Goal: Check status: Check status

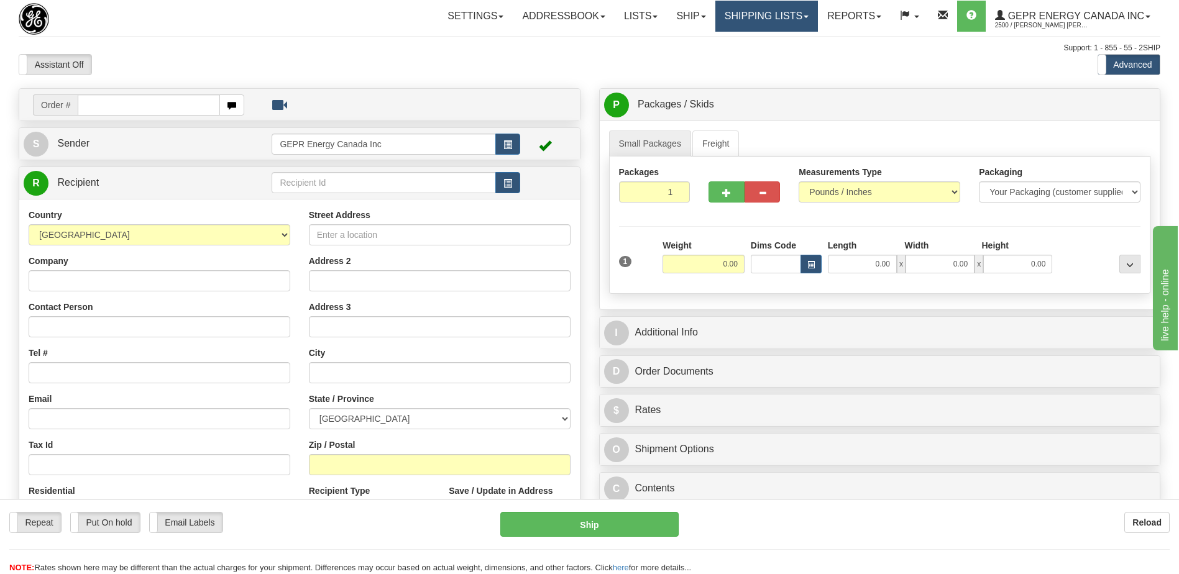
click at [777, 19] on link "Shipping lists" at bounding box center [767, 16] width 103 height 31
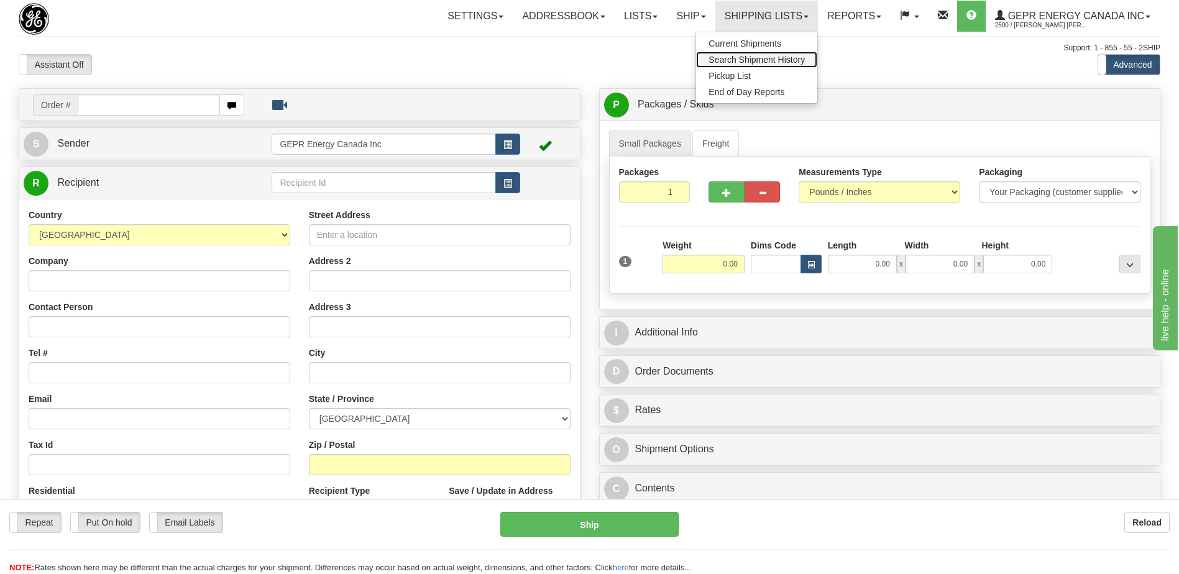
click at [749, 58] on span "Search Shipment History" at bounding box center [757, 60] width 96 height 10
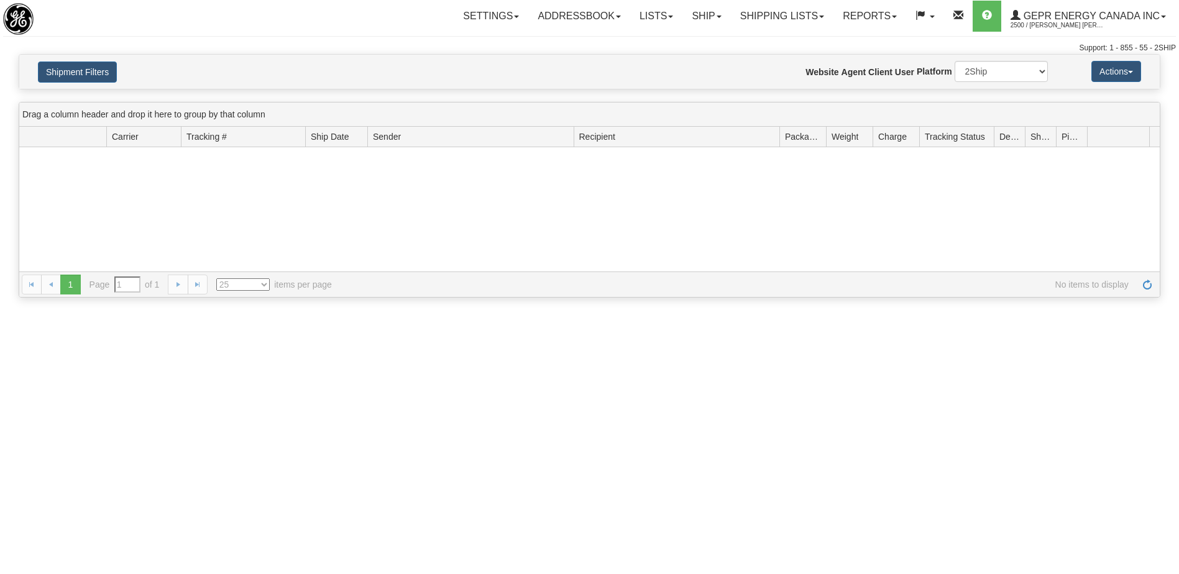
type input "From [DATE] To [DATE]"
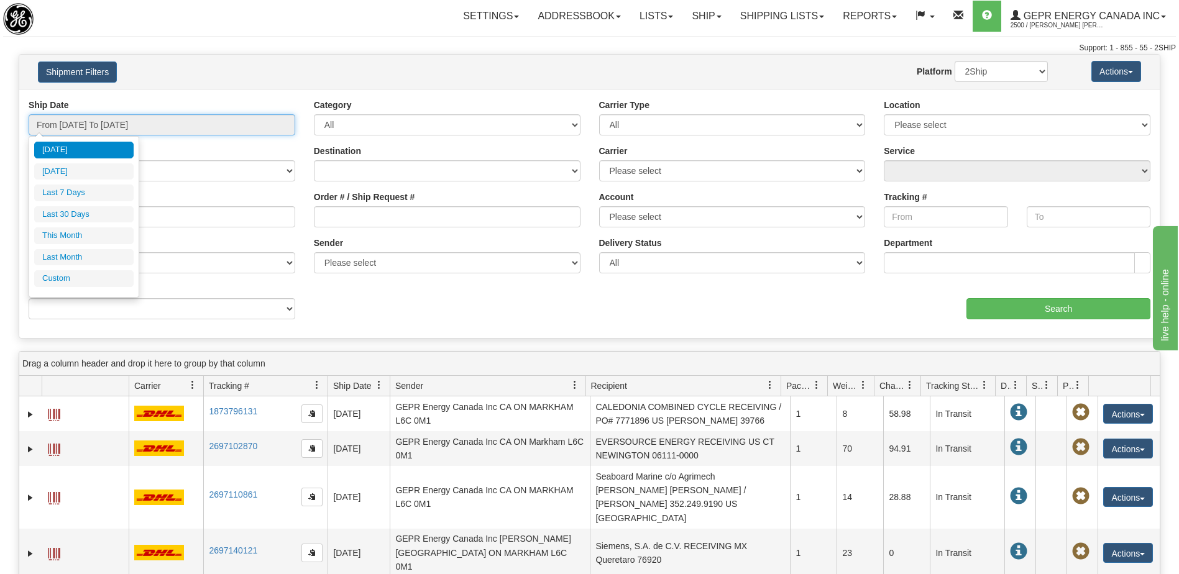
click at [212, 128] on input "From 08/20/2025 To 08/21/2025" at bounding box center [162, 124] width 267 height 21
type input "08/20/2025"
type input "08/15/2025"
type input "[DATE]"
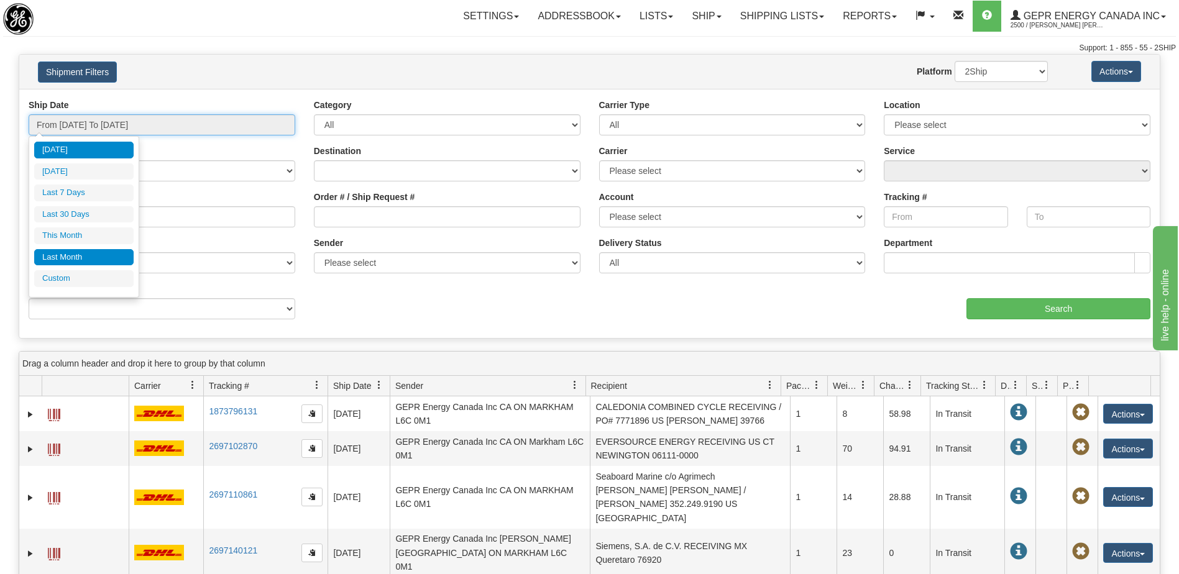
type input "08/01/2025"
type input "08/31/2025"
type input "[DATE]"
type input "07/01/2025"
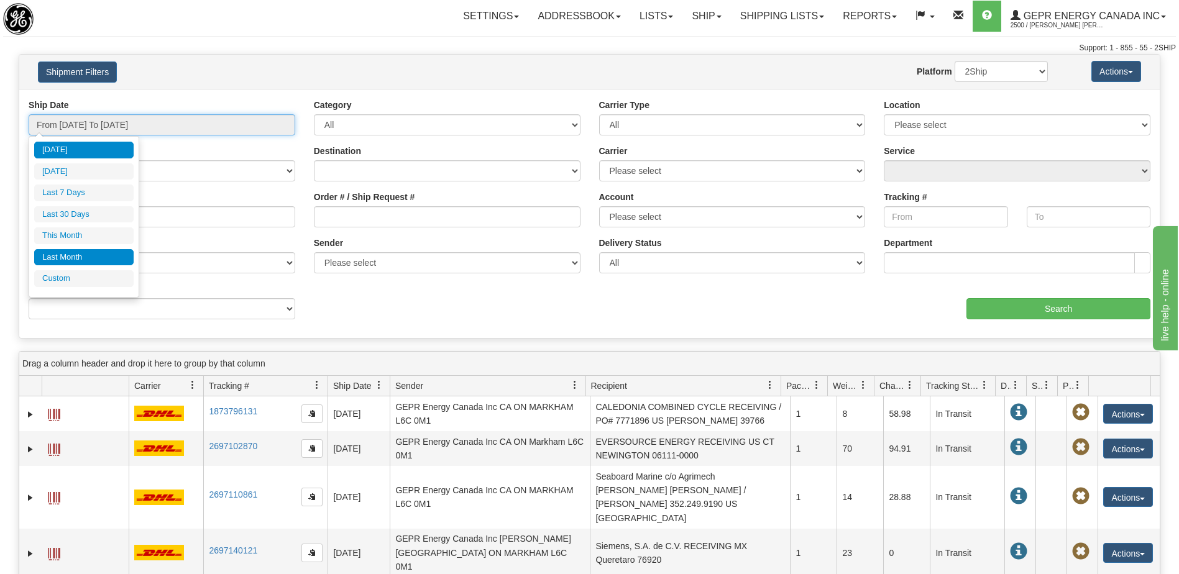
type input "07/31/2025"
type input "[DATE]"
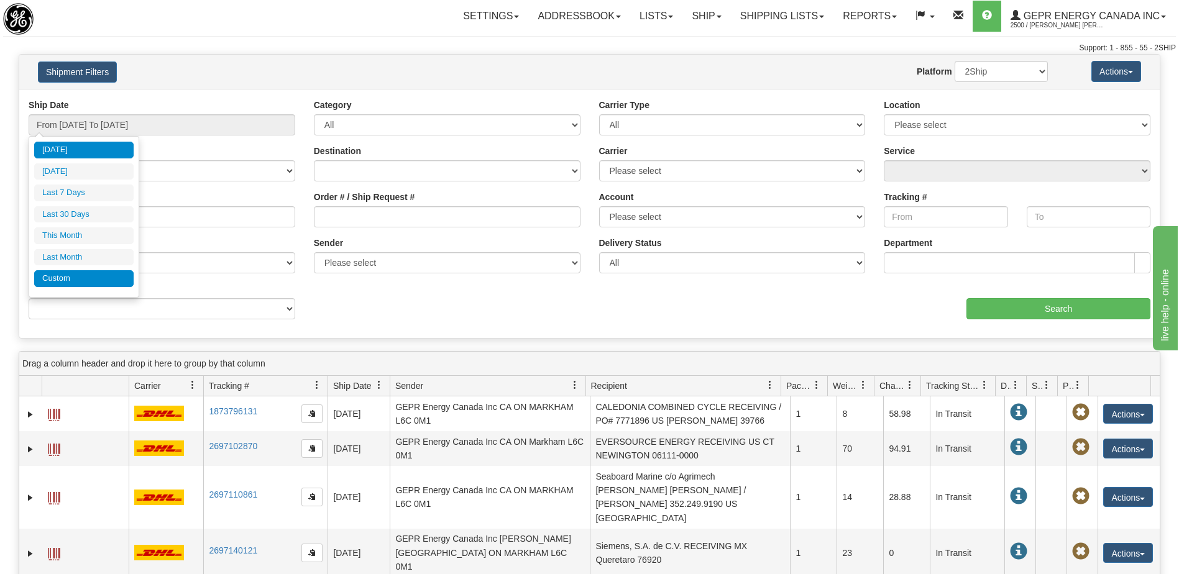
click at [56, 272] on li "Custom" at bounding box center [83, 278] width 99 height 17
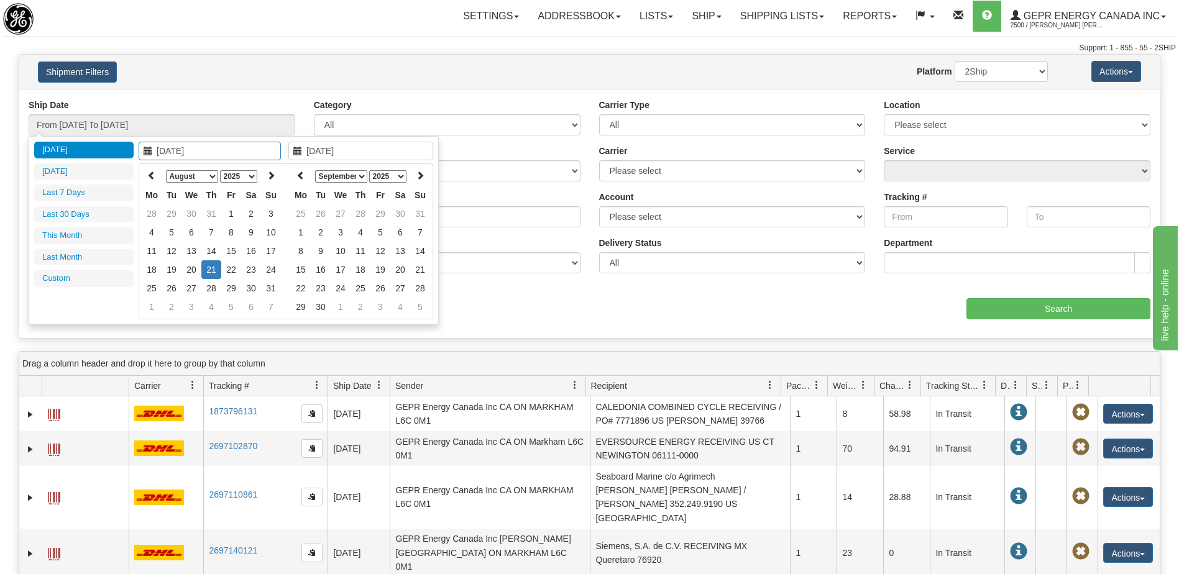
click at [198, 176] on select "January February March April May June July August September October November De…" at bounding box center [192, 176] width 52 height 12
type input "08/20/2025"
type input "[DATE]"
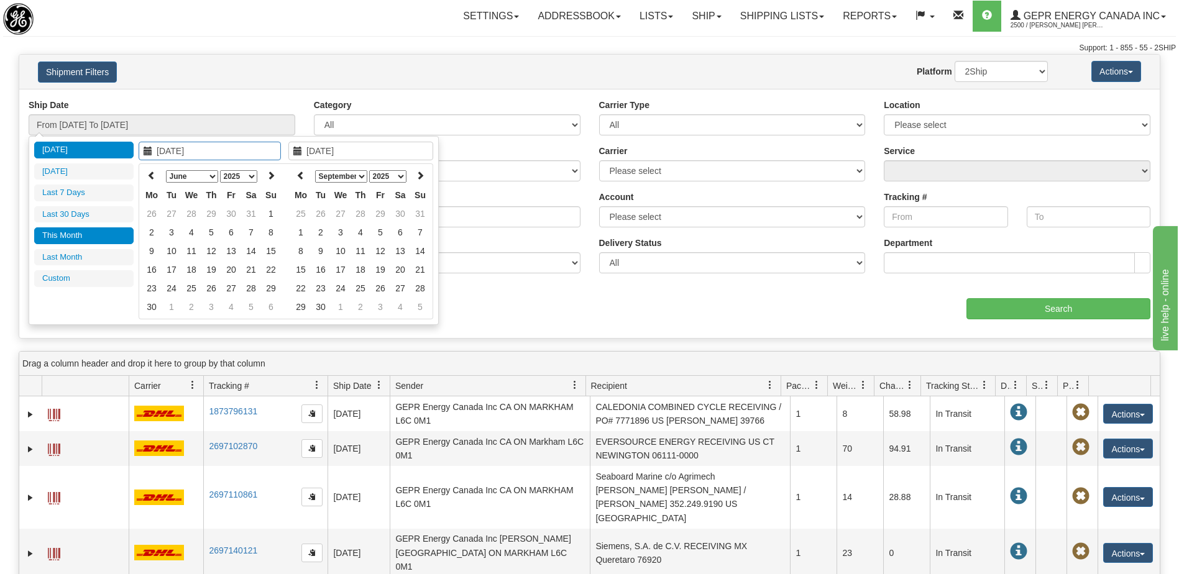
type input "08/01/2025"
type input "08/31/2025"
type input "07/01/2025"
type input "07/31/2025"
type input "[DATE]"
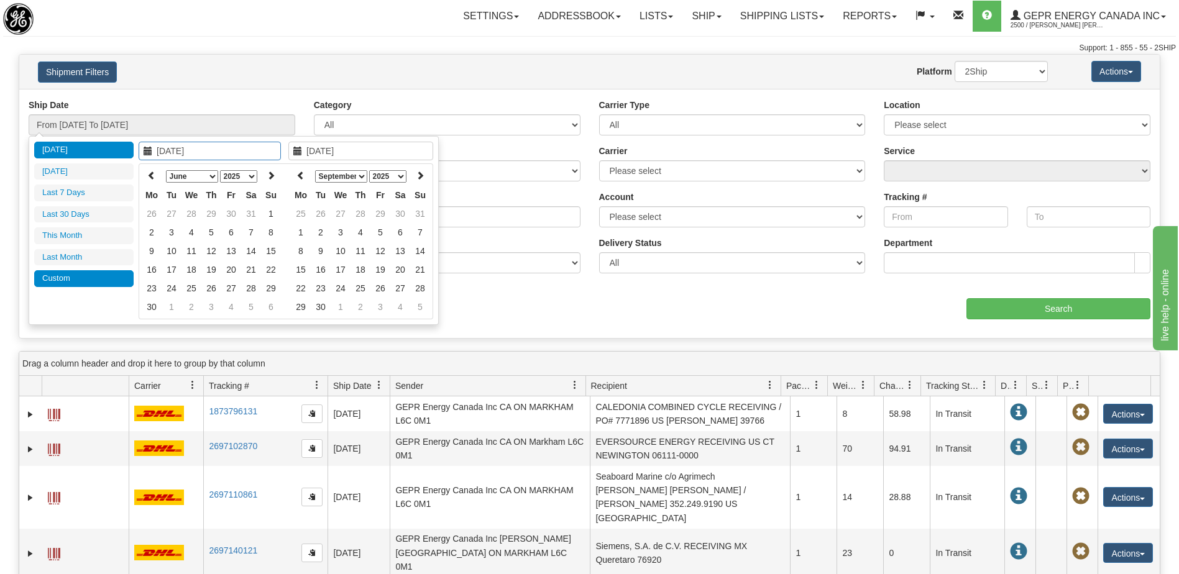
type input "[DATE]"
click at [63, 279] on li "Custom" at bounding box center [83, 278] width 99 height 17
click at [147, 177] on th at bounding box center [152, 176] width 20 height 19
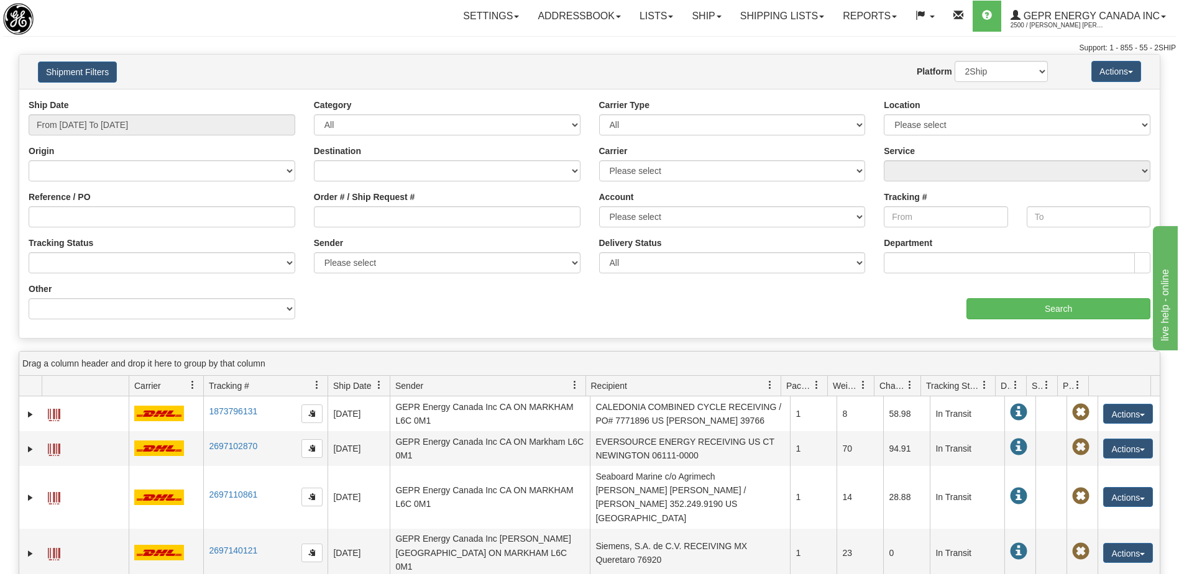
click at [551, 311] on div "Ship Date From 08/20/2025 To 08/21/2025 Category All Inbound Outbound Carrier T…" at bounding box center [589, 214] width 1141 height 230
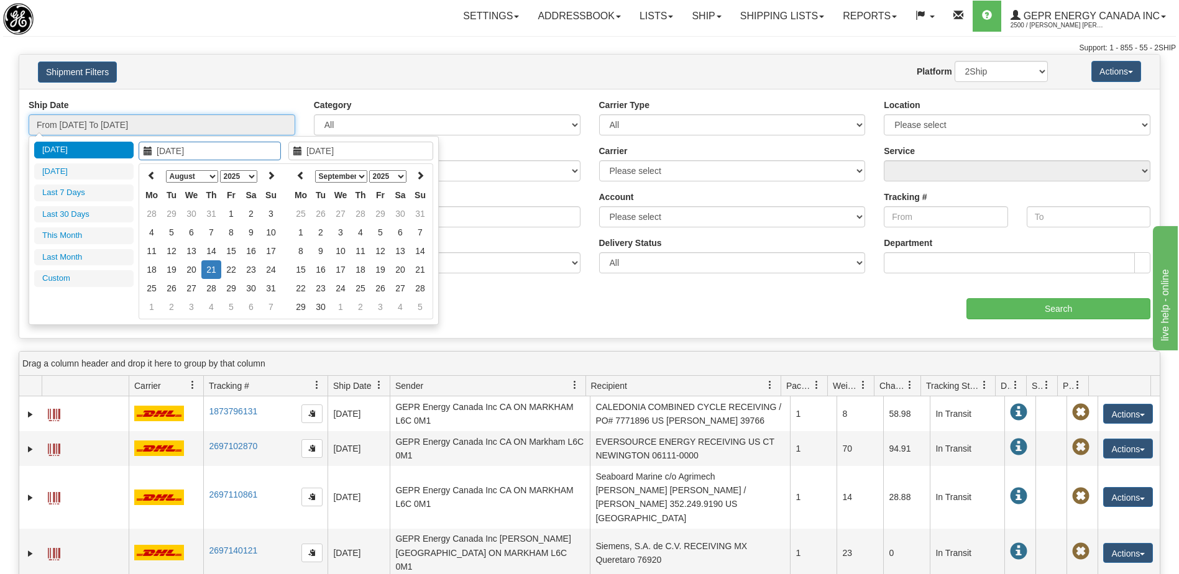
click at [139, 127] on input "From 08/20/2025 To 08/21/2025" at bounding box center [162, 124] width 267 height 21
click at [155, 173] on icon at bounding box center [151, 175] width 9 height 9
type input "06/01/2025"
click at [266, 210] on td "1" at bounding box center [271, 214] width 20 height 19
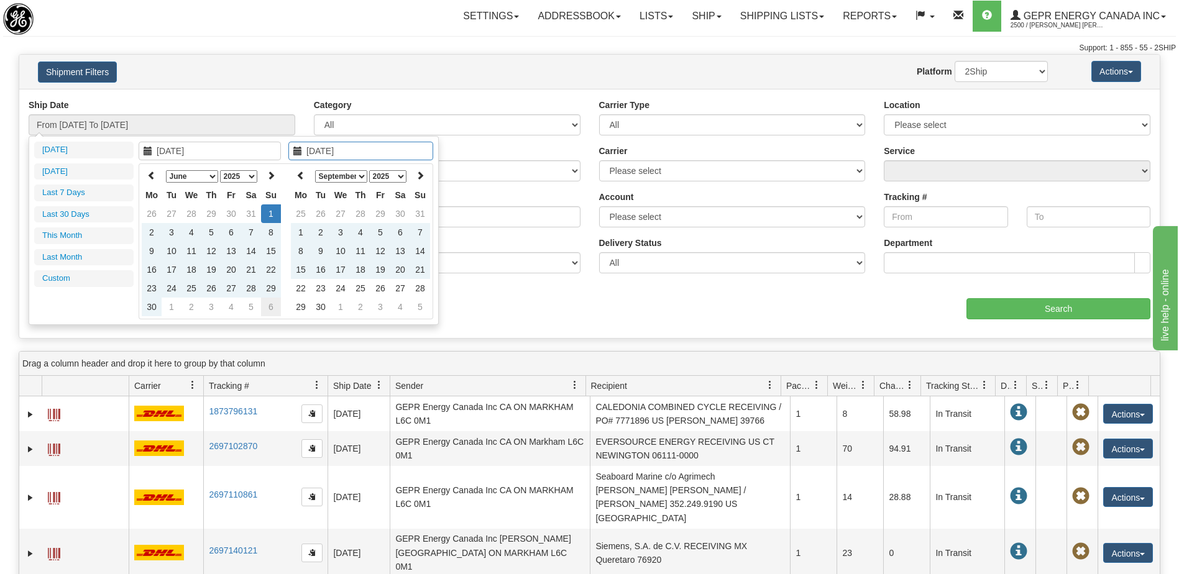
type input "07/06/2025"
click at [272, 309] on td "6" at bounding box center [271, 307] width 20 height 19
type input "From 06/01/2025 To 07/06/2025"
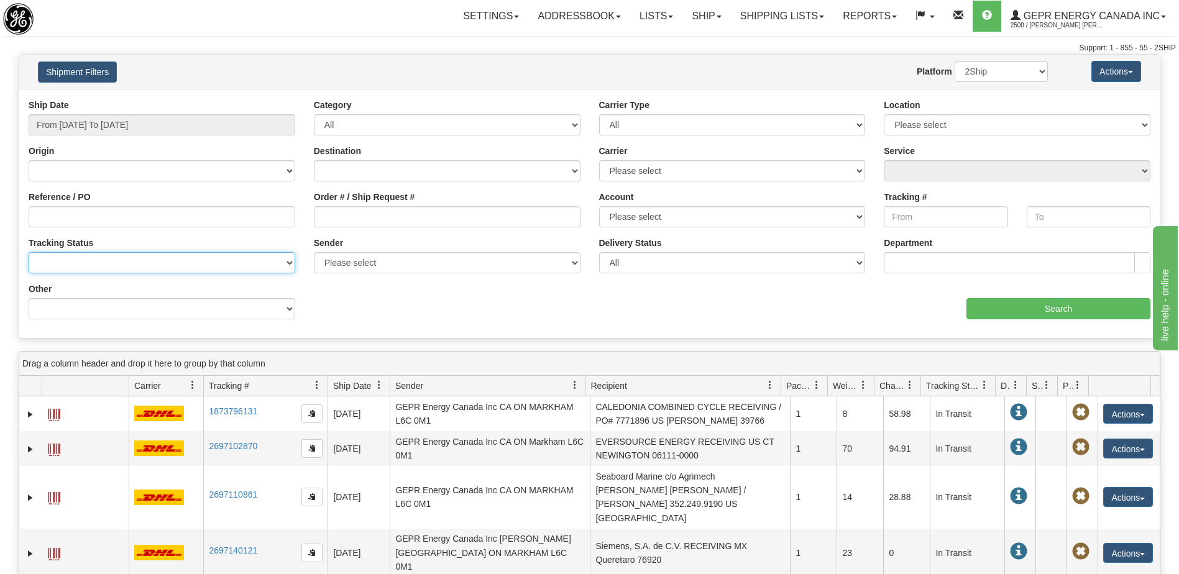
click at [135, 263] on select "No Tracking Info Delivered In Transit Out For Delivery Exception Partial Delive…" at bounding box center [162, 262] width 267 height 21
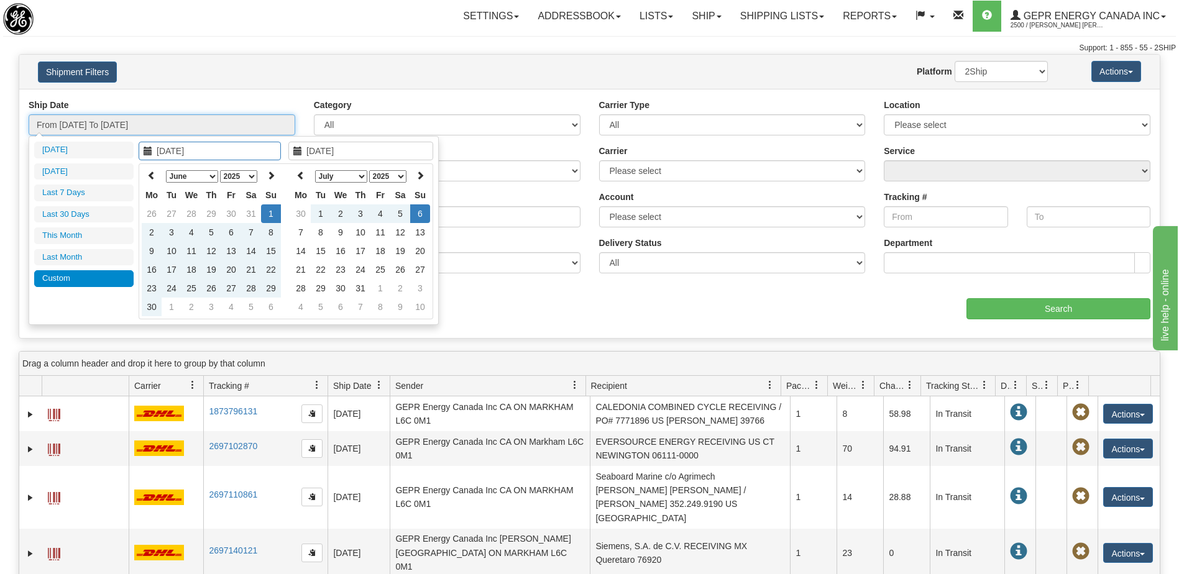
click at [182, 124] on input "From 06/01/2025 To 07/06/2025" at bounding box center [162, 124] width 267 height 21
type input "06/23/2025"
click at [156, 290] on td "23" at bounding box center [152, 288] width 20 height 19
type input "06/23/2025"
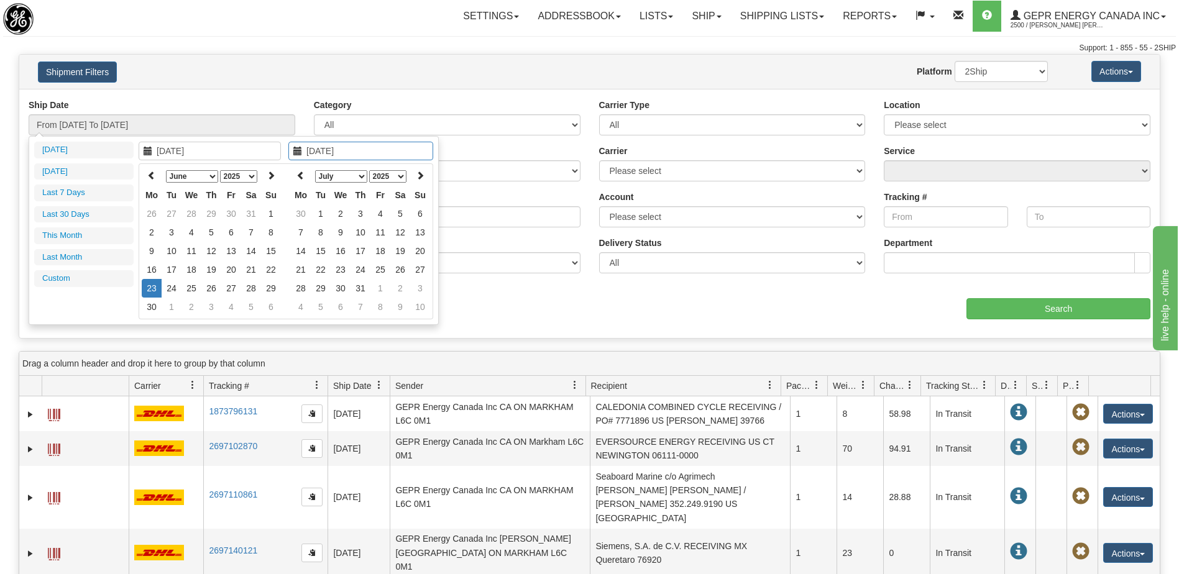
click at [155, 290] on td "23" at bounding box center [152, 288] width 20 height 19
type input "From 06/23/2025 To 06/23/2025"
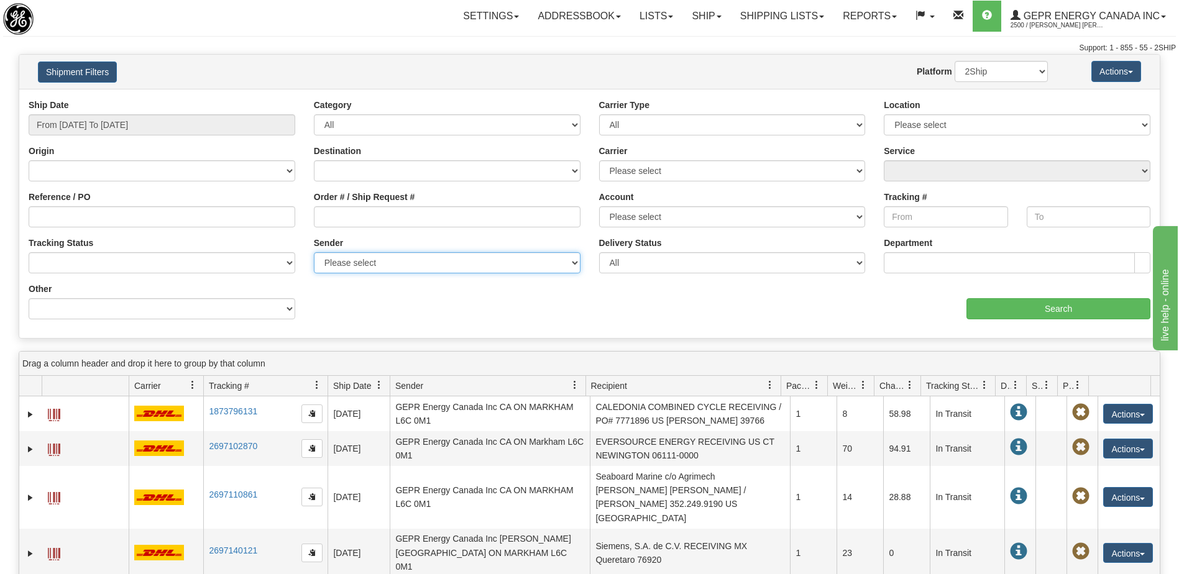
click at [418, 268] on select "Please select GEPR Energy Canada Inc, Syed Salman Qadir, (CA) GEPR Energy Canad…" at bounding box center [447, 262] width 267 height 21
click at [657, 173] on select "Please select 2Ship Today DHL FedEx Express® FedEx® LTL Purolator UPS" at bounding box center [732, 170] width 267 height 21
select select "2"
click at [599, 160] on select "Please select 2Ship Today DHL FedEx Express® FedEx® LTL Purolator UPS" at bounding box center [732, 170] width 267 height 21
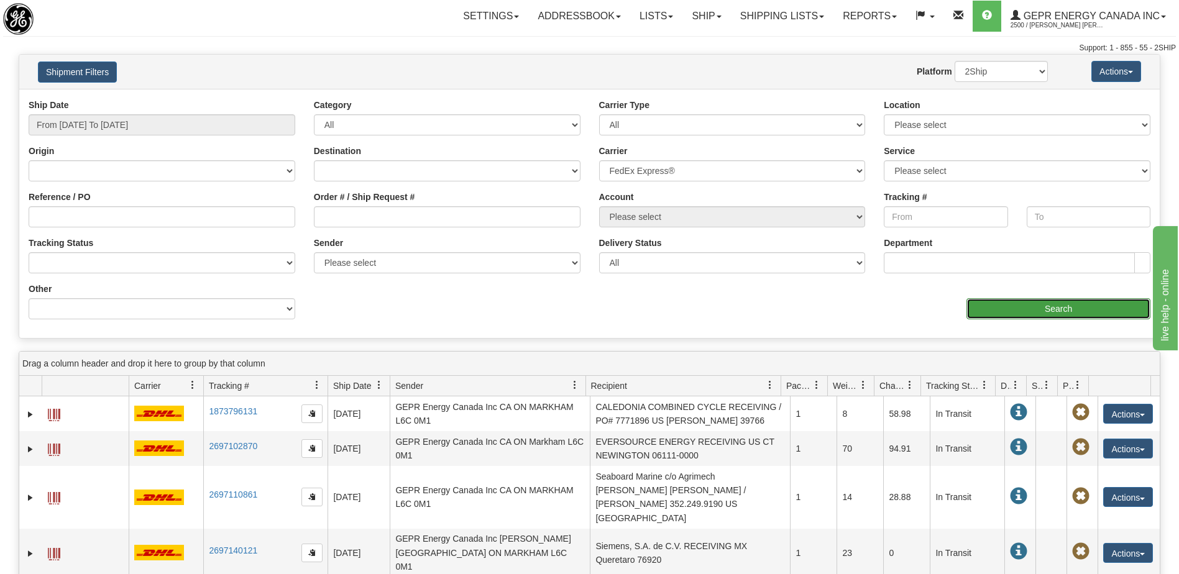
click at [1020, 309] on input "Search" at bounding box center [1059, 308] width 184 height 21
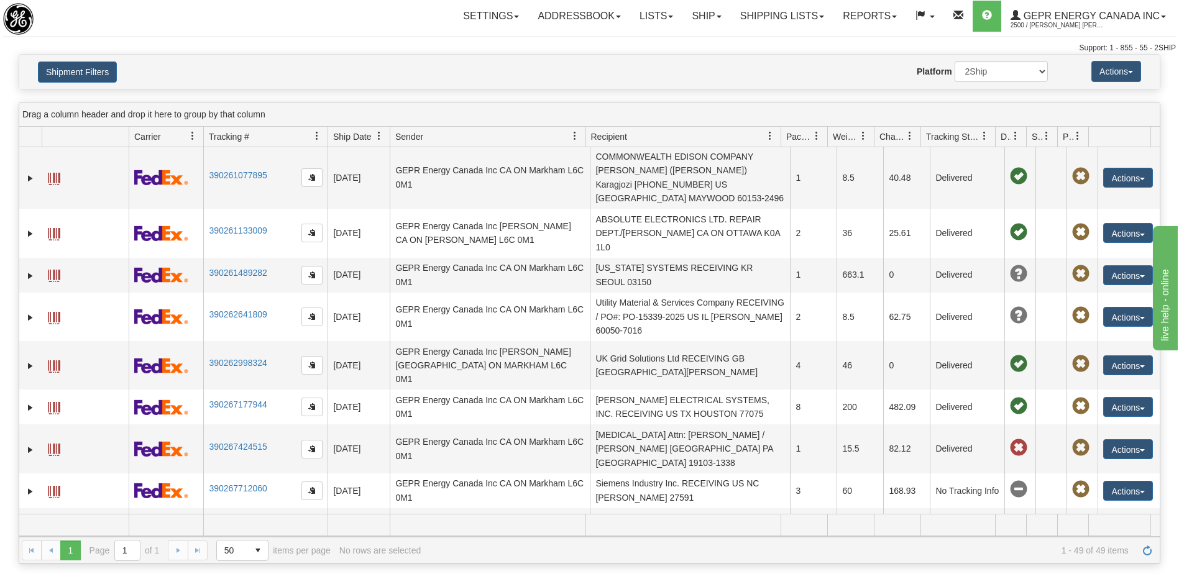
scroll to position [249, 0]
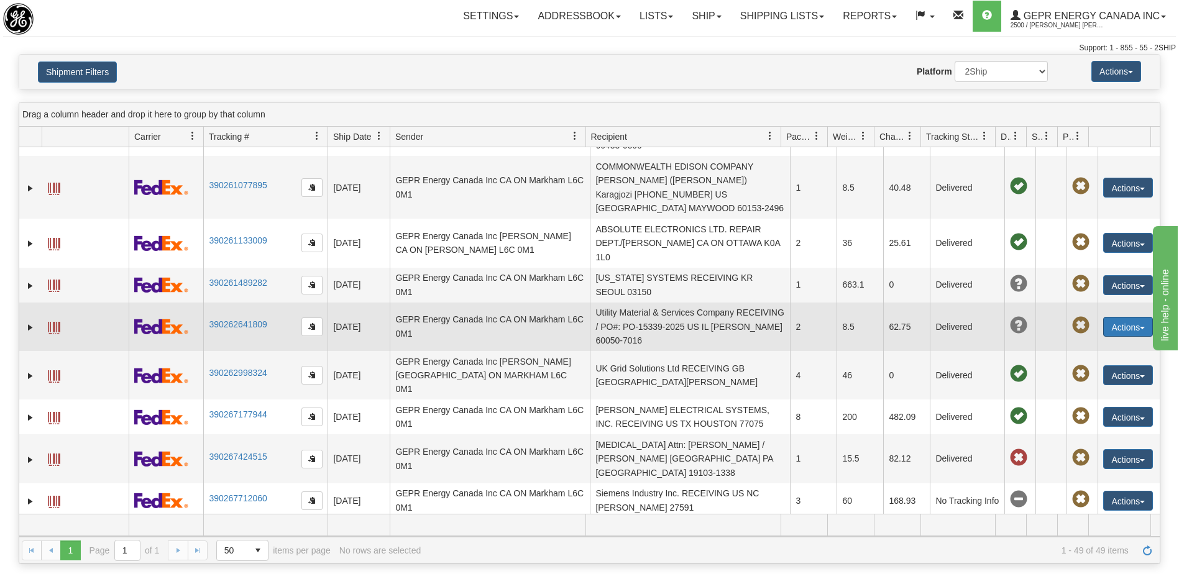
click at [1113, 317] on button "Actions" at bounding box center [1129, 327] width 50 height 20
click at [31, 321] on link "Expand" at bounding box center [30, 327] width 12 height 12
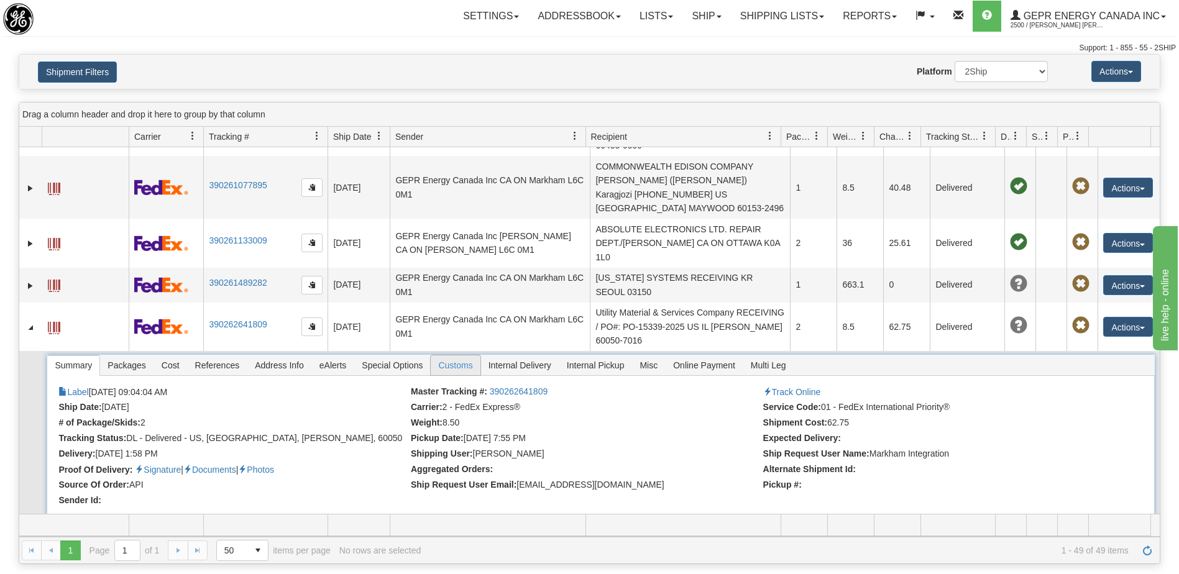
click at [444, 356] on span "Customs" at bounding box center [455, 366] width 49 height 20
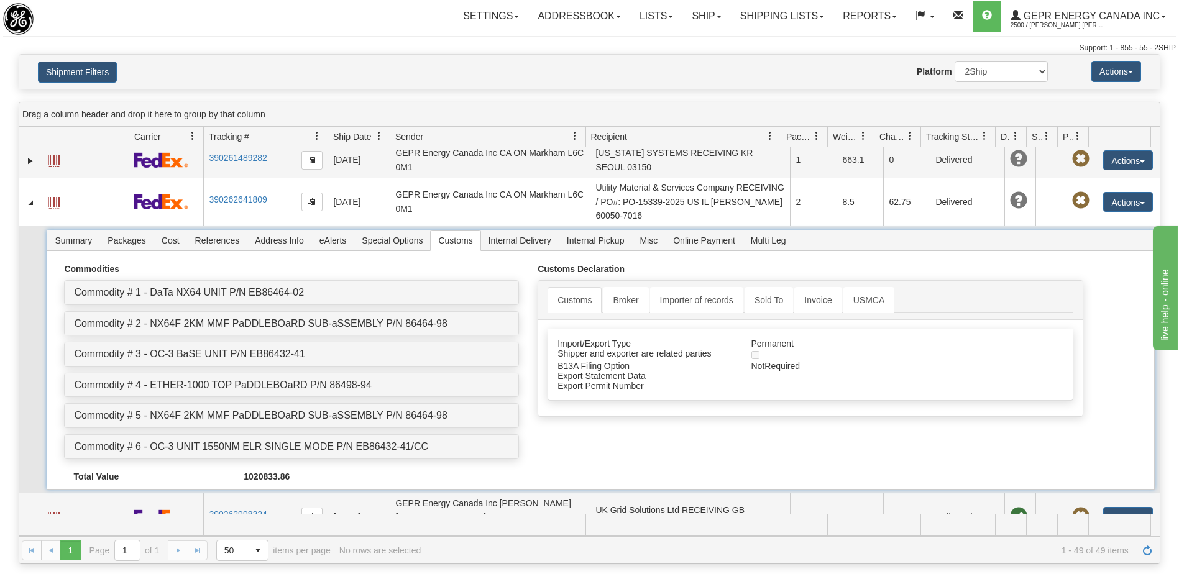
scroll to position [373, 0]
click at [814, 288] on link "Invoice" at bounding box center [818, 301] width 47 height 26
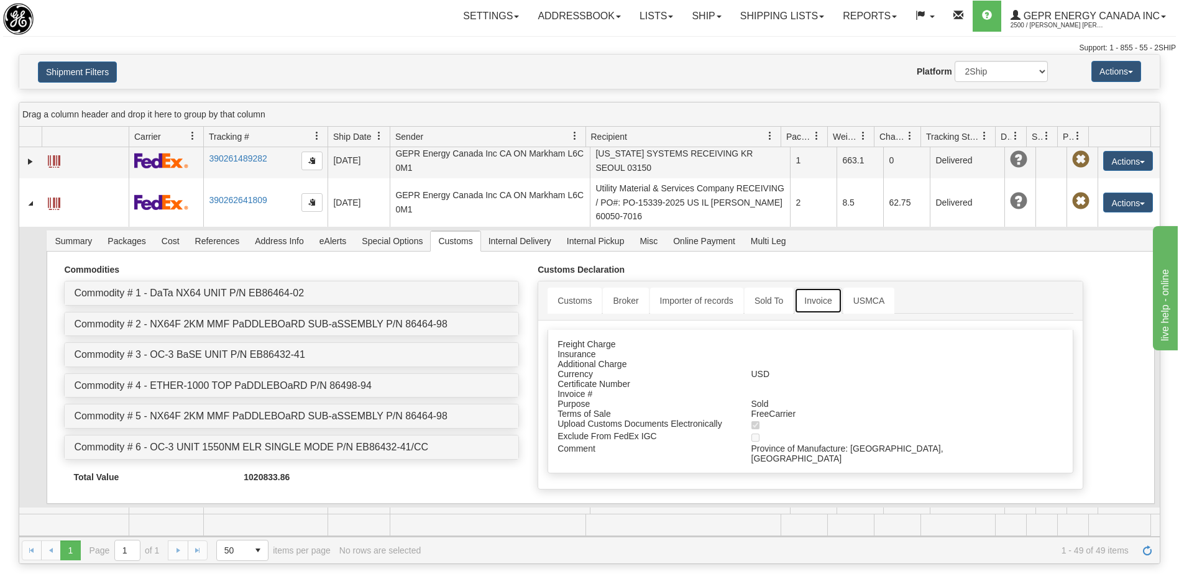
click at [831, 288] on link "Invoice" at bounding box center [818, 301] width 47 height 26
click at [132, 231] on span "Packages" at bounding box center [126, 241] width 53 height 20
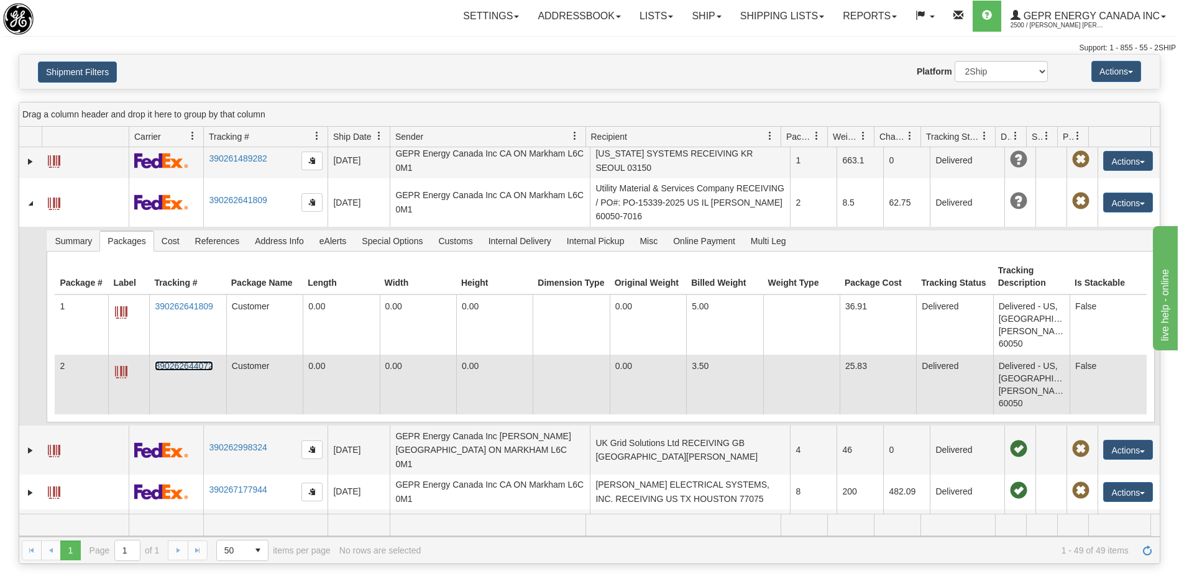
click at [173, 361] on link "390262644072" at bounding box center [184, 366] width 58 height 10
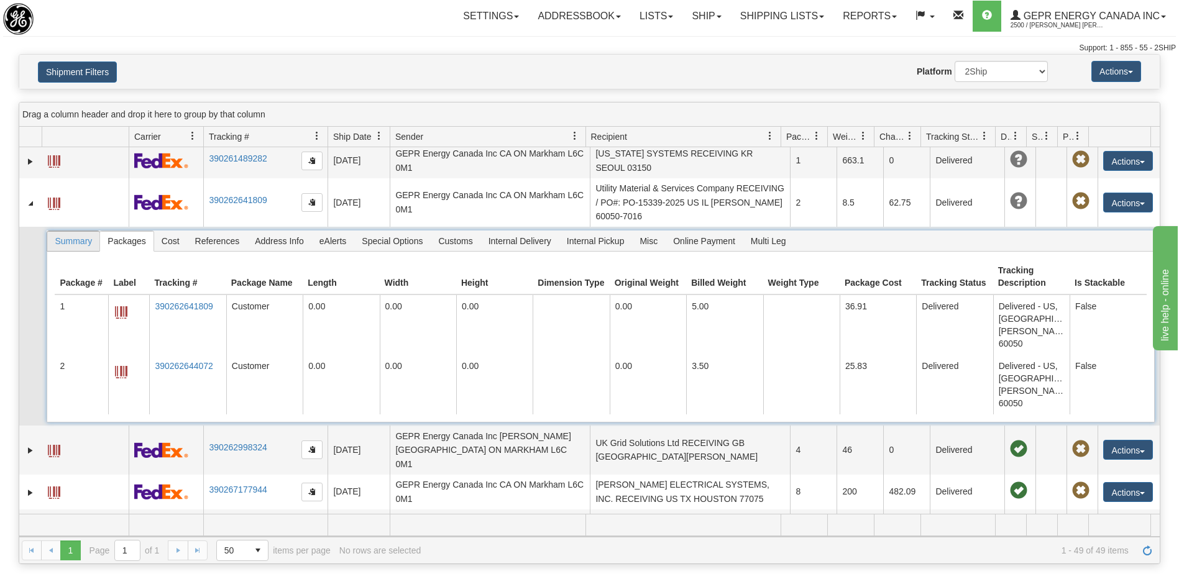
click at [90, 231] on span "Summary" at bounding box center [73, 241] width 52 height 20
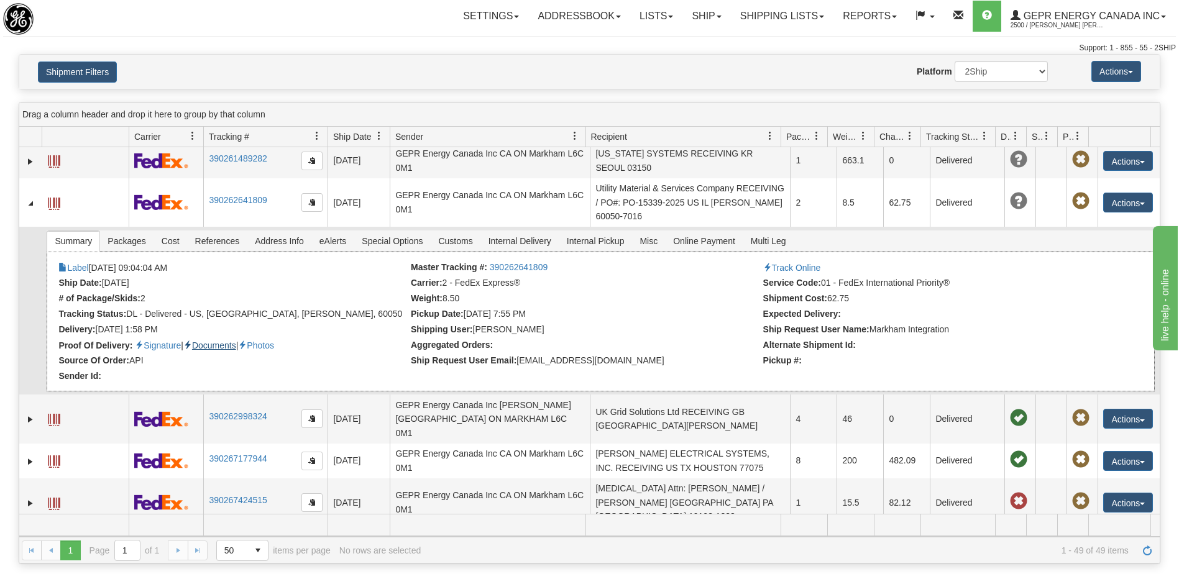
click at [213, 341] on link "Documents" at bounding box center [209, 346] width 53 height 10
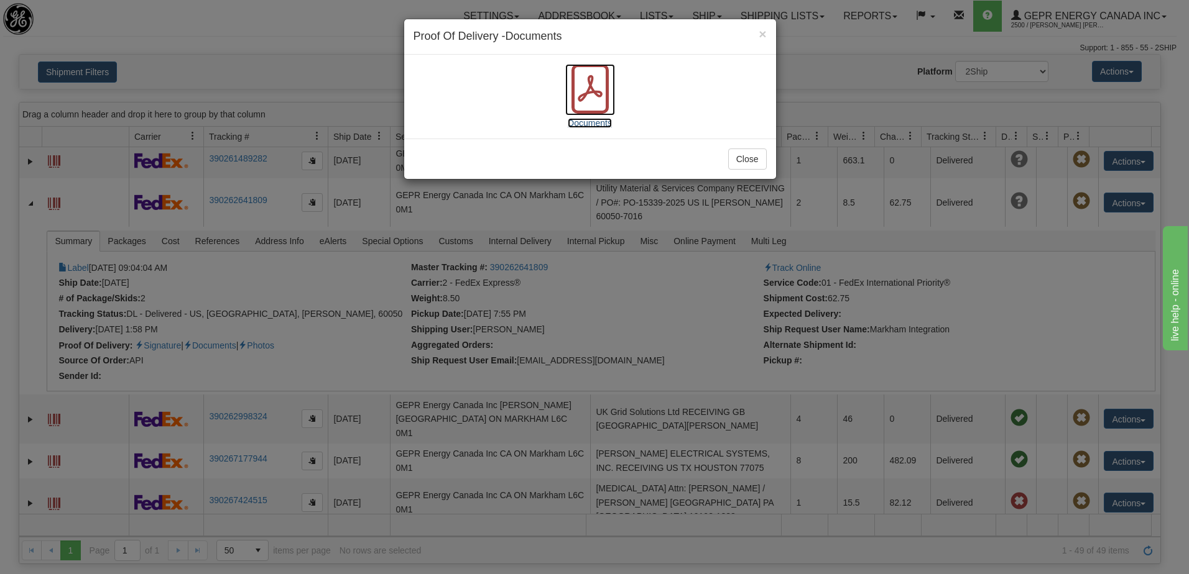
click at [597, 124] on span "Documents" at bounding box center [590, 123] width 44 height 10
click at [359, 264] on div "× Proof Of Delivery - Documents Documents Close" at bounding box center [594, 287] width 1189 height 574
click at [757, 164] on button "Close" at bounding box center [747, 159] width 39 height 21
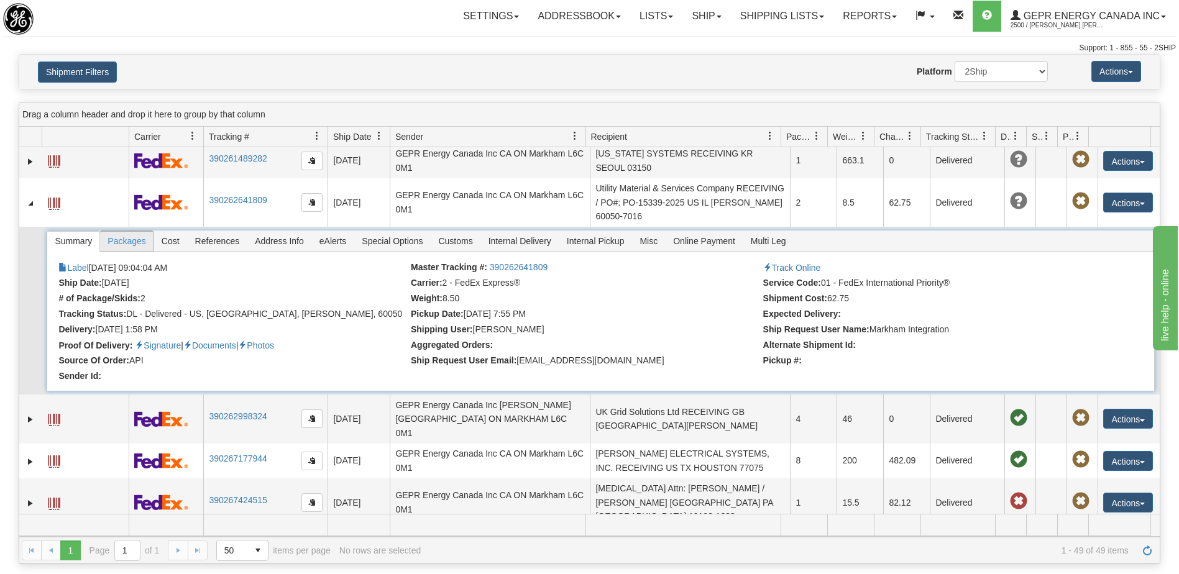
click at [128, 231] on span "Packages" at bounding box center [126, 241] width 53 height 20
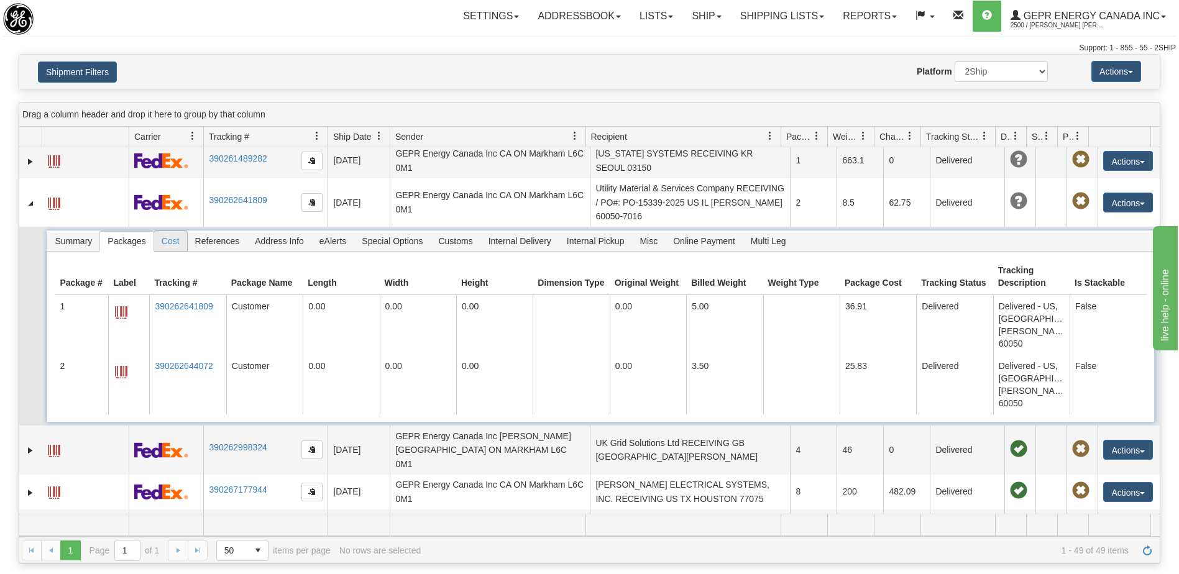
click at [177, 231] on span "Cost" at bounding box center [170, 241] width 33 height 20
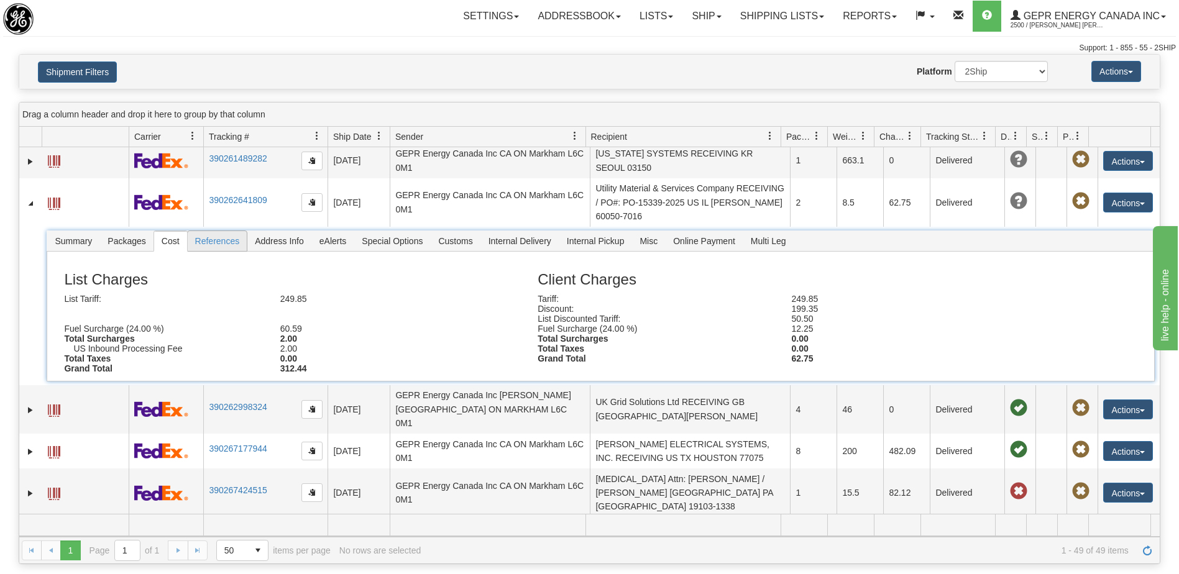
click at [216, 231] on span "References" at bounding box center [218, 241] width 60 height 20
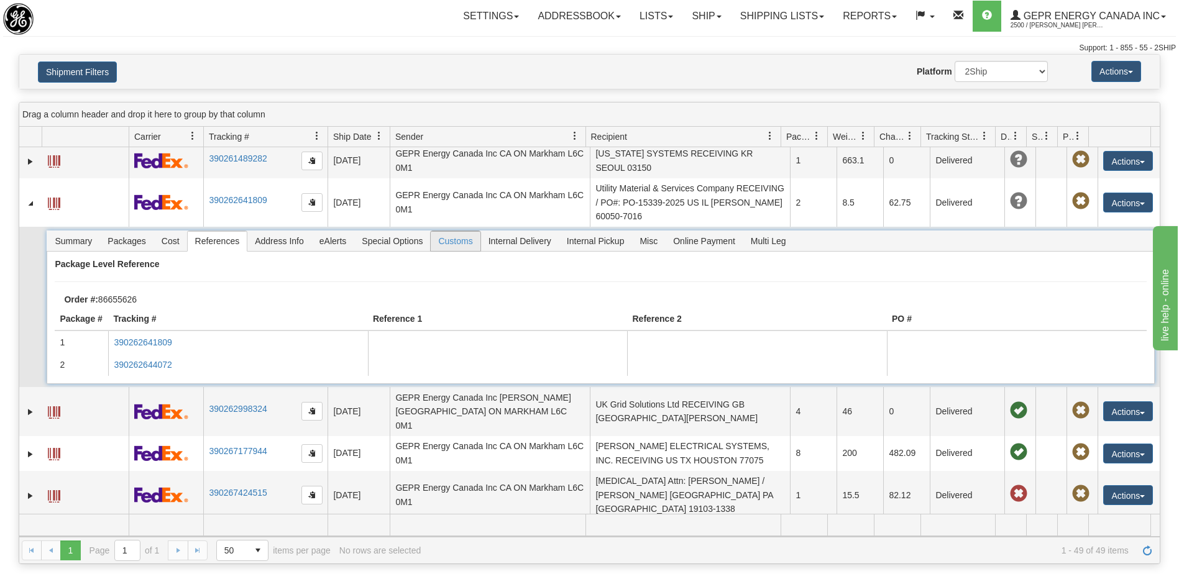
click at [450, 231] on span "Customs" at bounding box center [455, 241] width 49 height 20
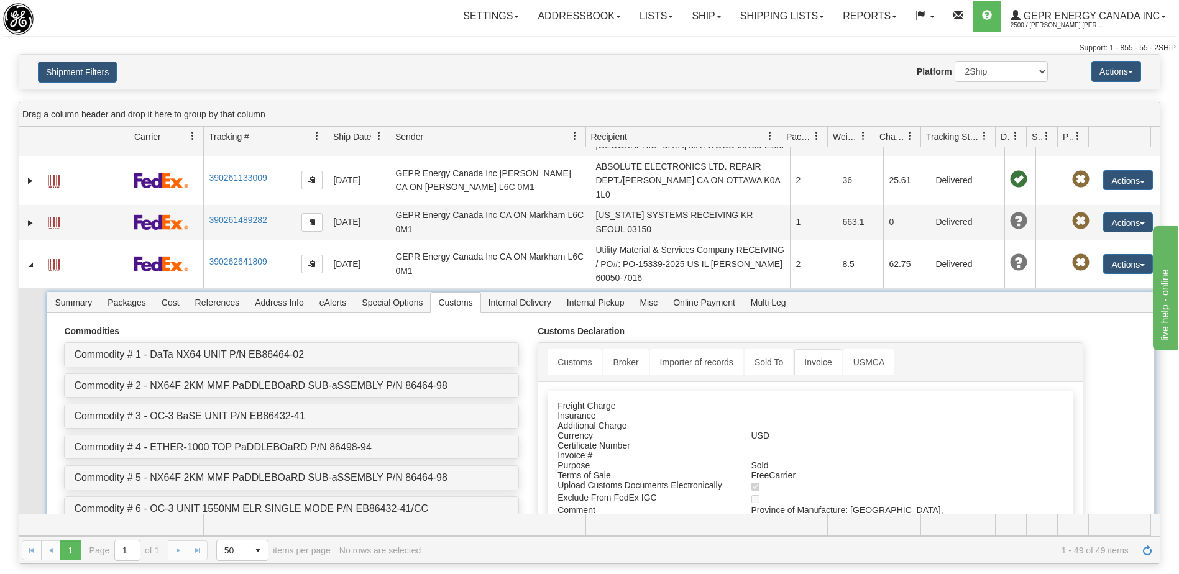
scroll to position [311, 0]
click at [585, 350] on link "Customs" at bounding box center [575, 363] width 54 height 26
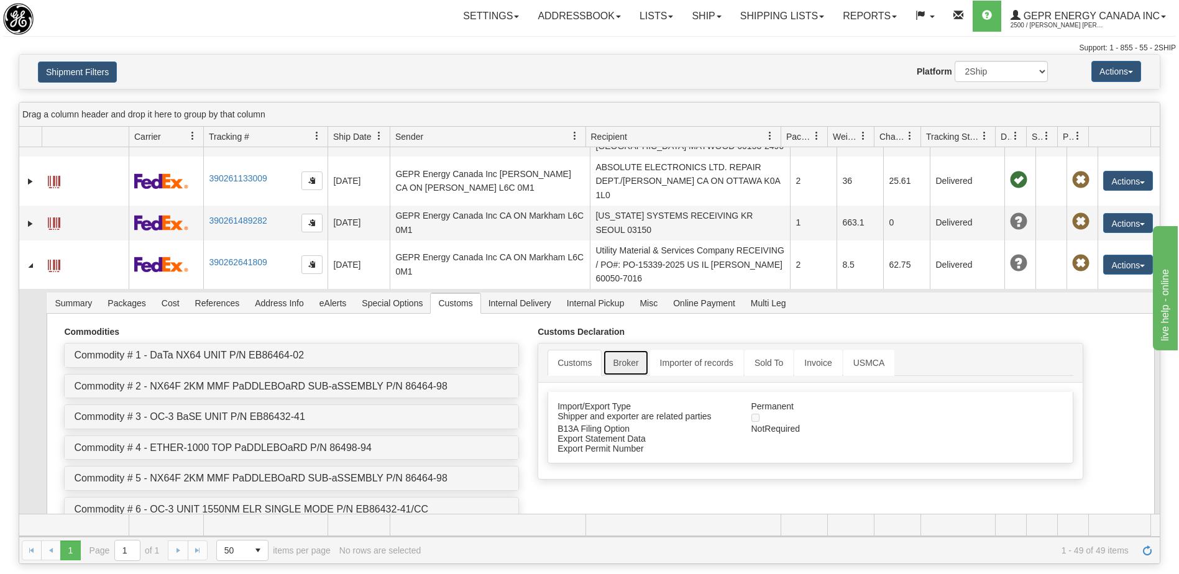
click at [640, 350] on link "Broker" at bounding box center [625, 363] width 45 height 26
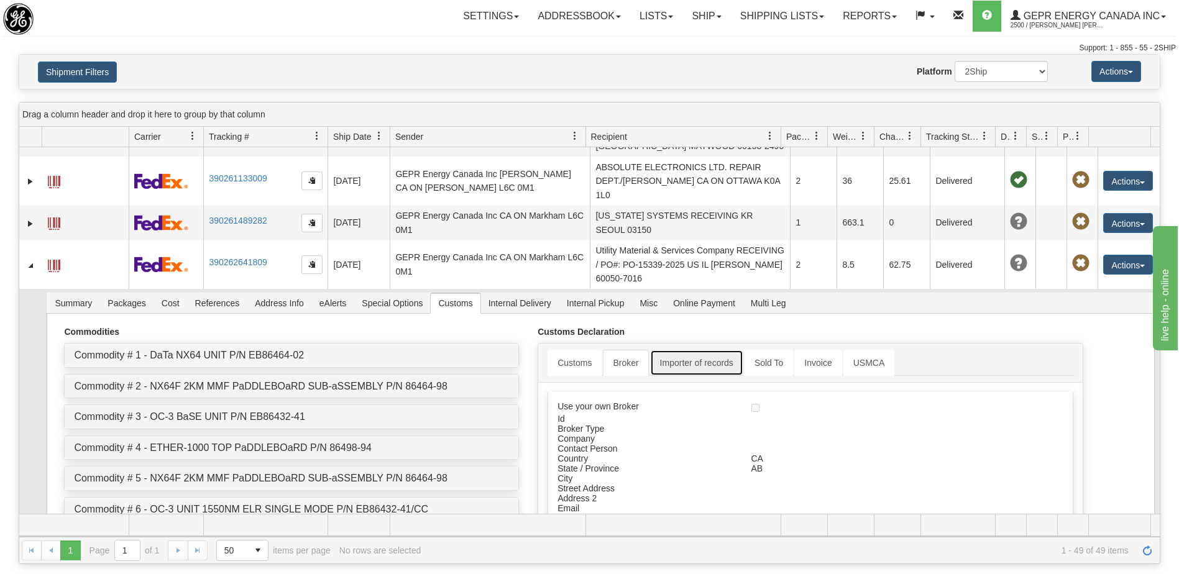
click at [686, 350] on link "Importer of records" at bounding box center [696, 363] width 93 height 26
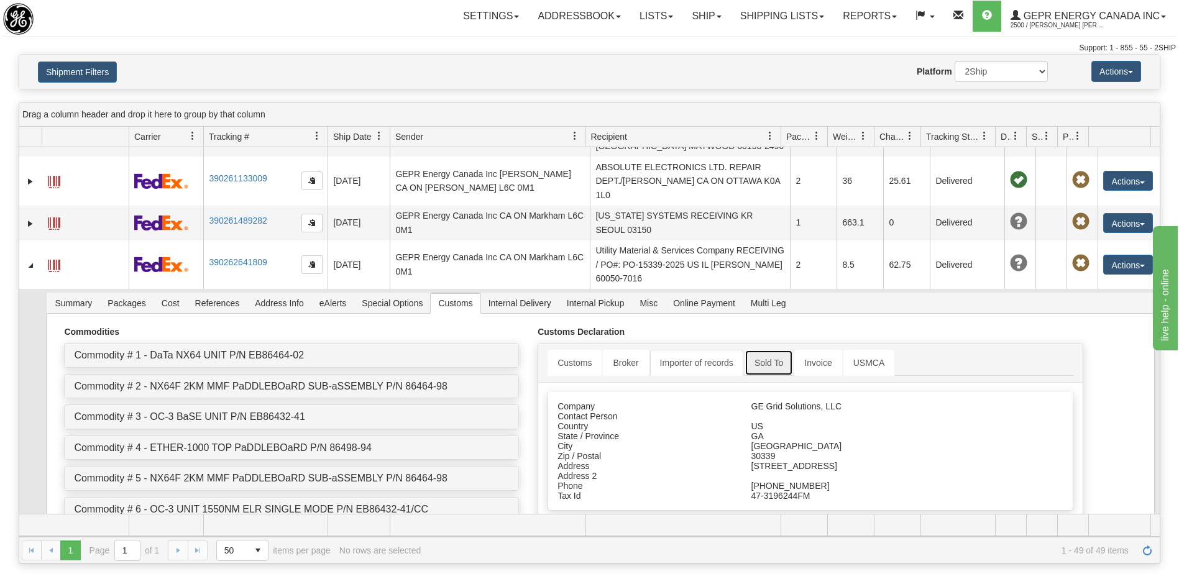
click at [745, 350] on link "Sold To" at bounding box center [769, 363] width 48 height 26
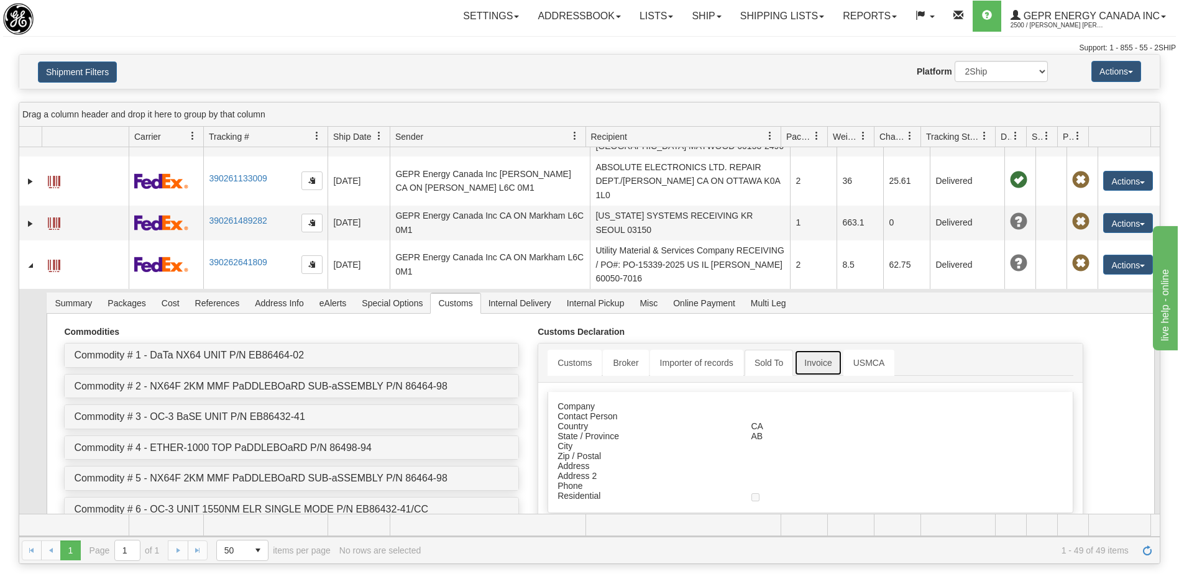
click at [832, 350] on link "Invoice" at bounding box center [818, 363] width 47 height 26
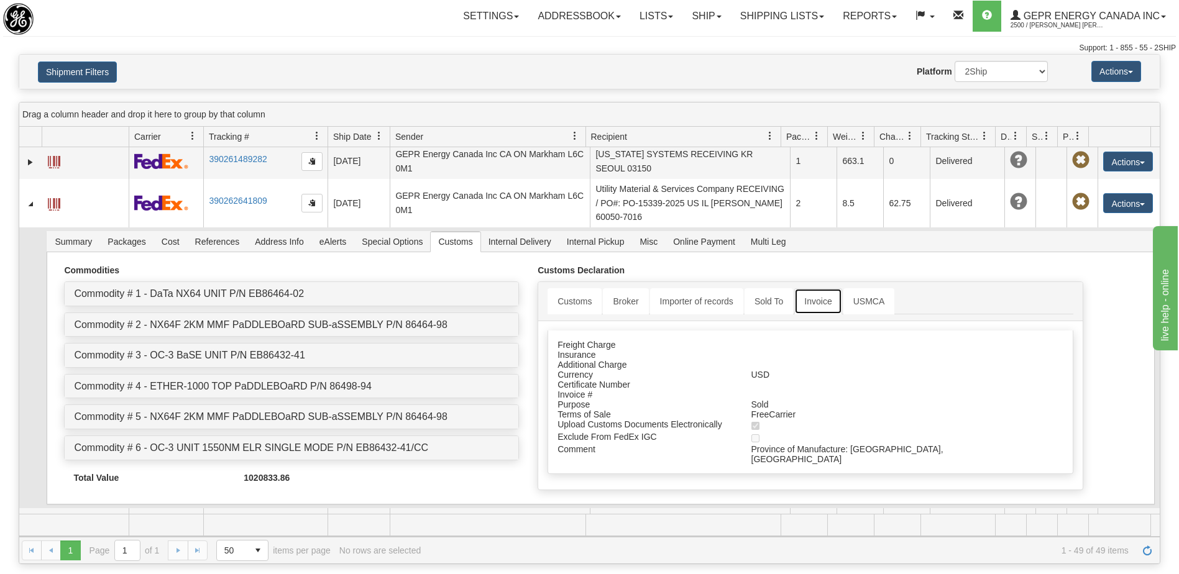
scroll to position [373, 0]
click at [855, 444] on div "Province of Manufacture: Ontario, Canada" at bounding box center [860, 454] width 237 height 20
click at [864, 288] on link "USMCA" at bounding box center [870, 301] width 52 height 26
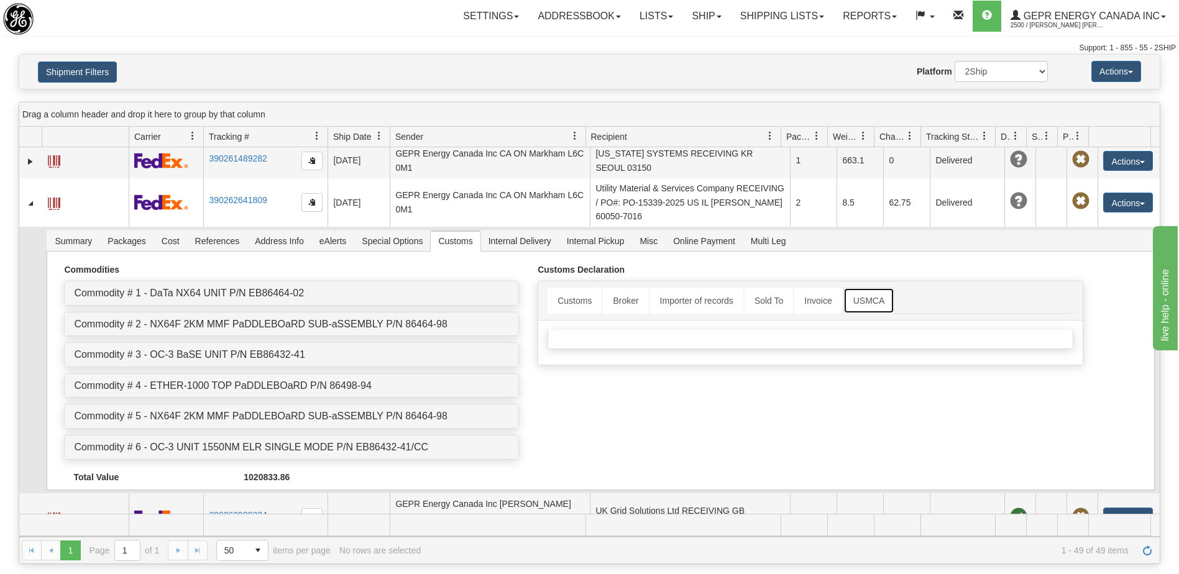
scroll to position [311, 0]
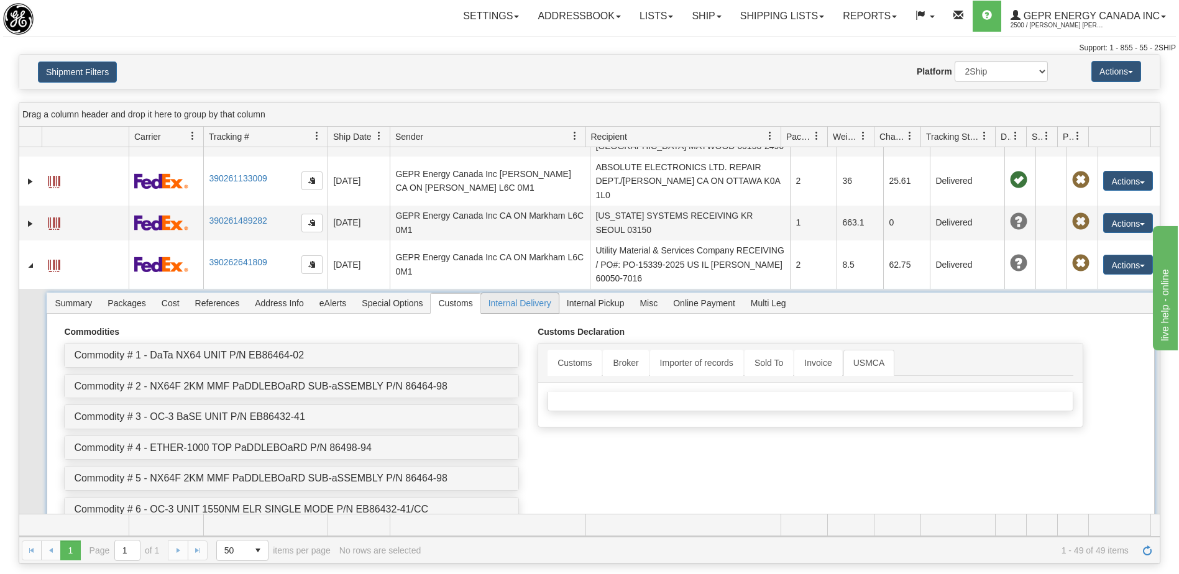
click at [508, 293] on span "Internal Delivery" at bounding box center [520, 303] width 78 height 20
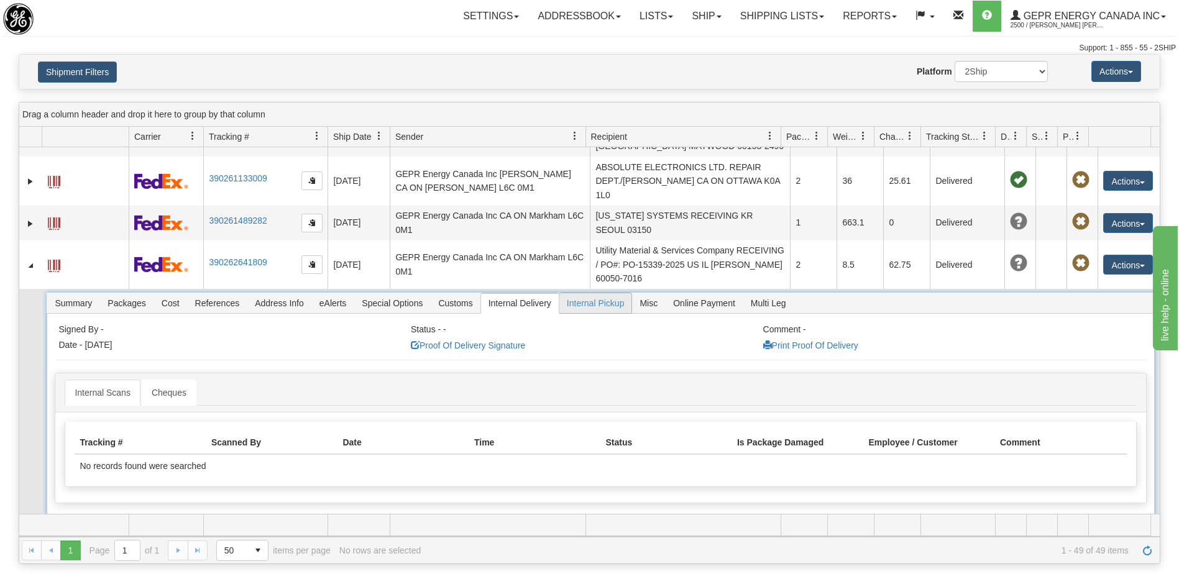
click at [606, 293] on span "Internal Pickup" at bounding box center [596, 303] width 73 height 20
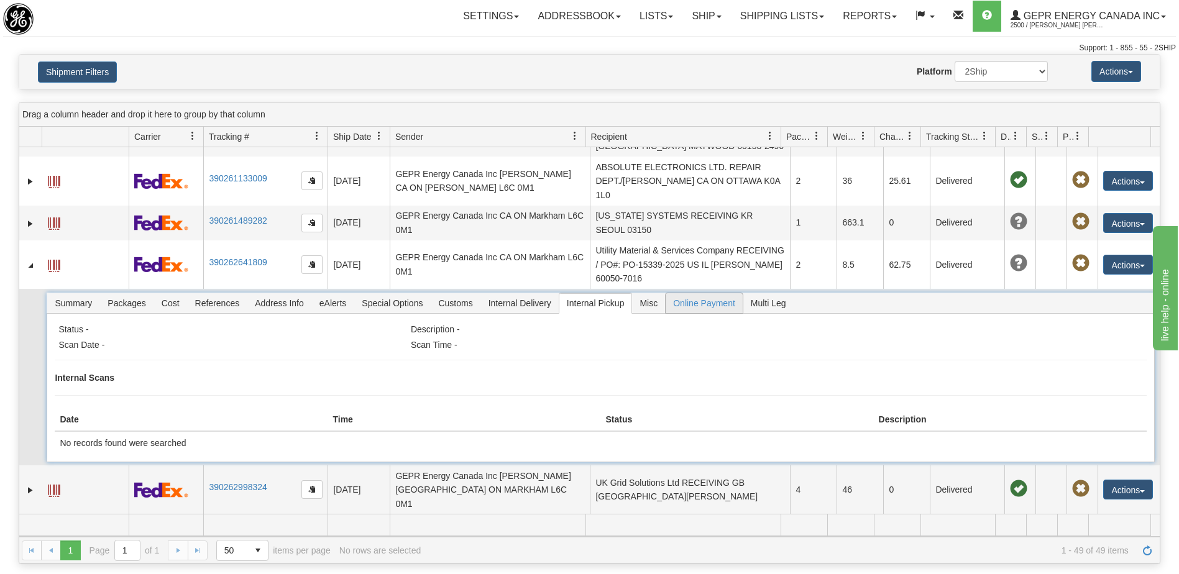
click at [688, 293] on span "Online Payment" at bounding box center [704, 303] width 77 height 20
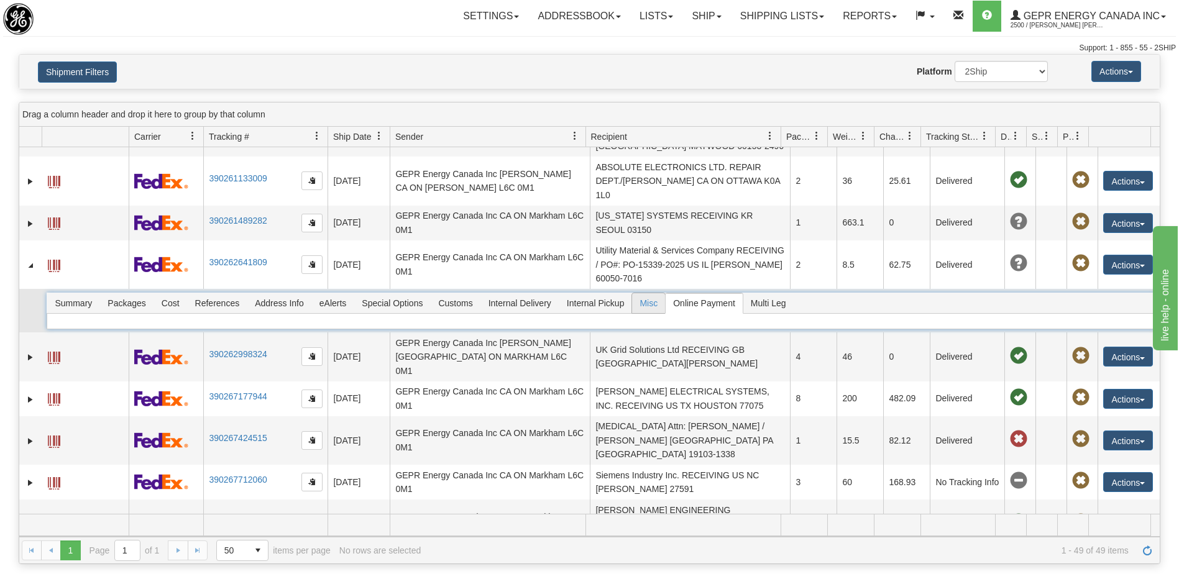
click at [653, 293] on span "Misc" at bounding box center [648, 303] width 33 height 20
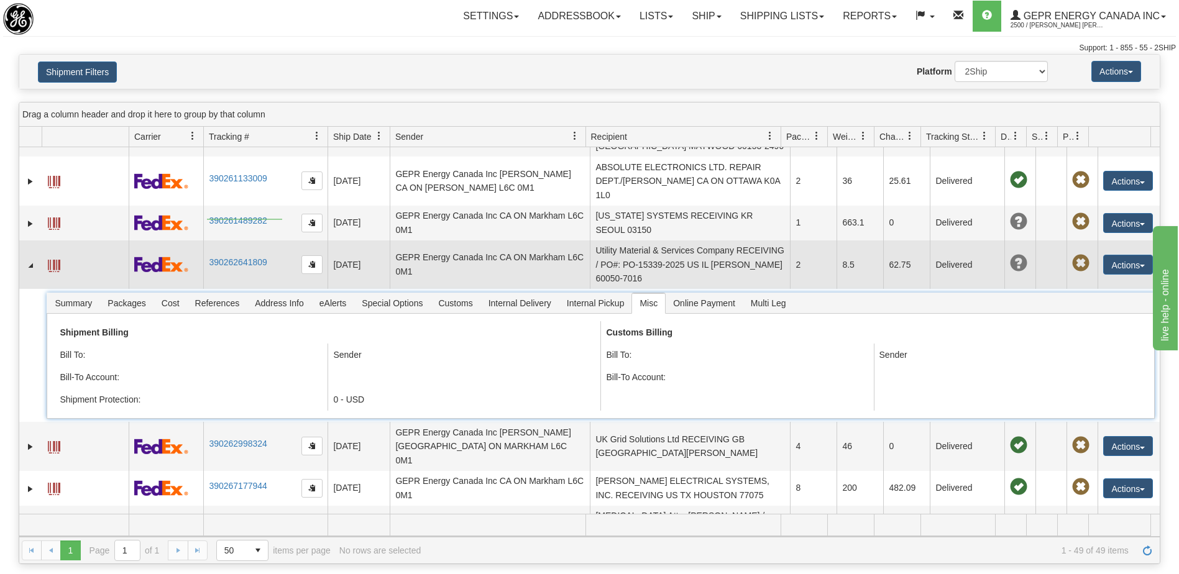
drag, startPoint x: 278, startPoint y: 219, endPoint x: 211, endPoint y: 236, distance: 68.6
click at [207, 241] on td "390262641809" at bounding box center [265, 265] width 124 height 48
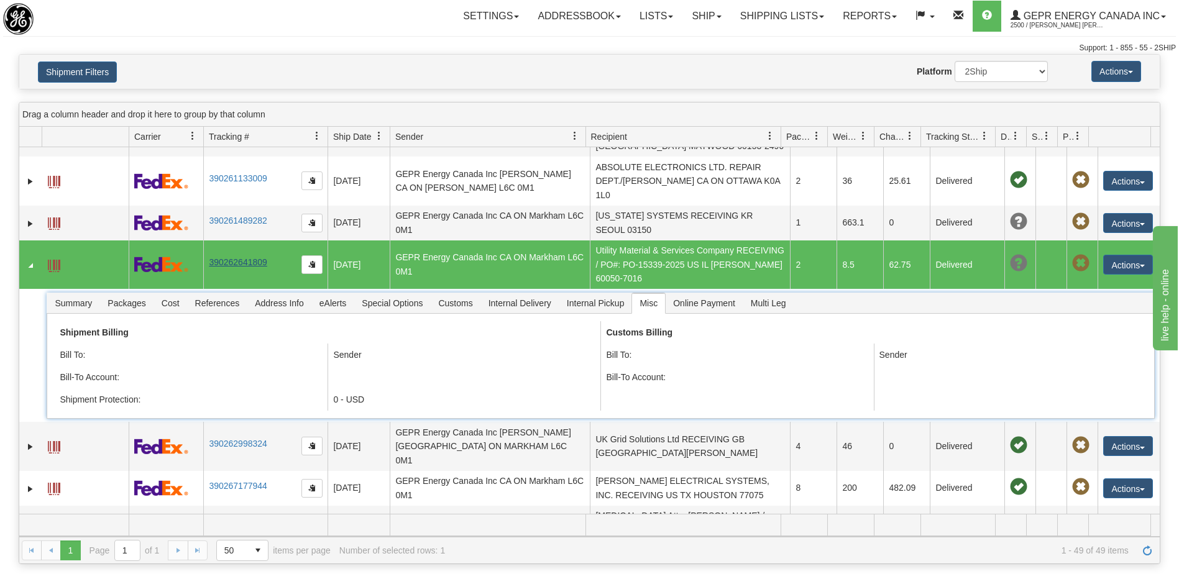
drag, startPoint x: 270, startPoint y: 221, endPoint x: 217, endPoint y: 220, distance: 52.9
click at [217, 241] on td "390262641809" at bounding box center [265, 265] width 124 height 48
click at [316, 256] on button "button" at bounding box center [312, 265] width 21 height 19
click at [251, 257] on link "390262641809" at bounding box center [238, 262] width 58 height 10
click at [236, 257] on link "390262641809" at bounding box center [238, 262] width 58 height 10
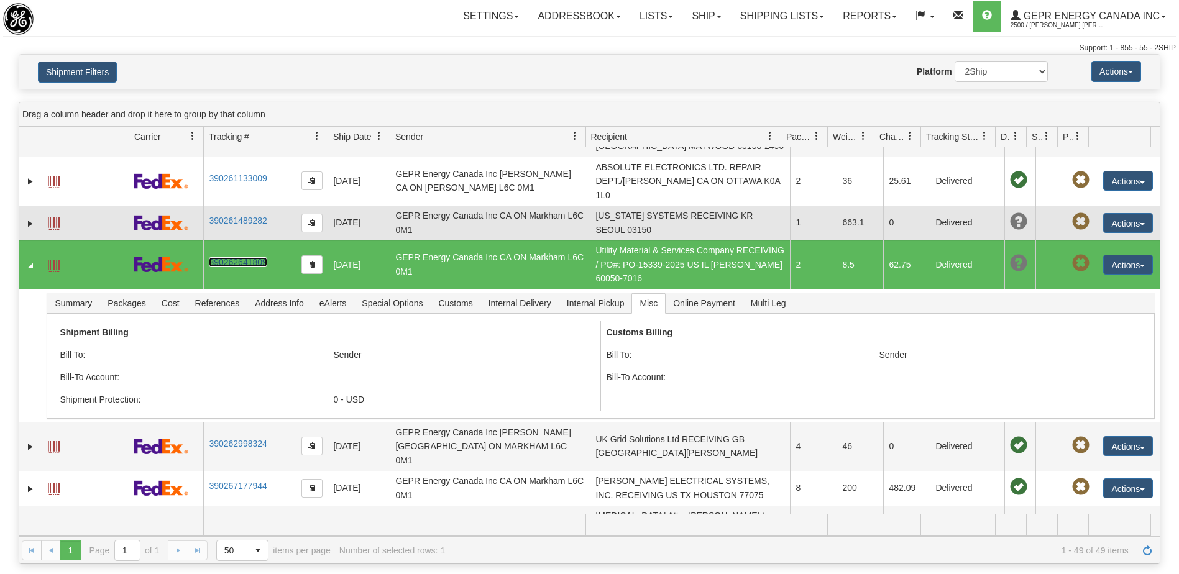
scroll to position [249, 0]
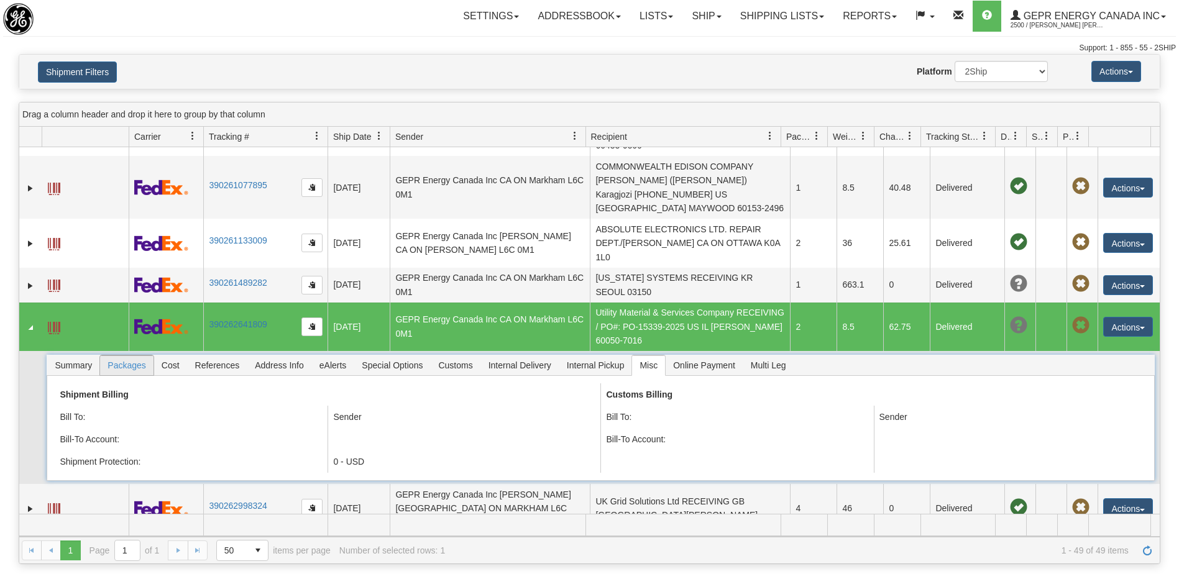
click at [142, 356] on span "Packages" at bounding box center [126, 366] width 53 height 20
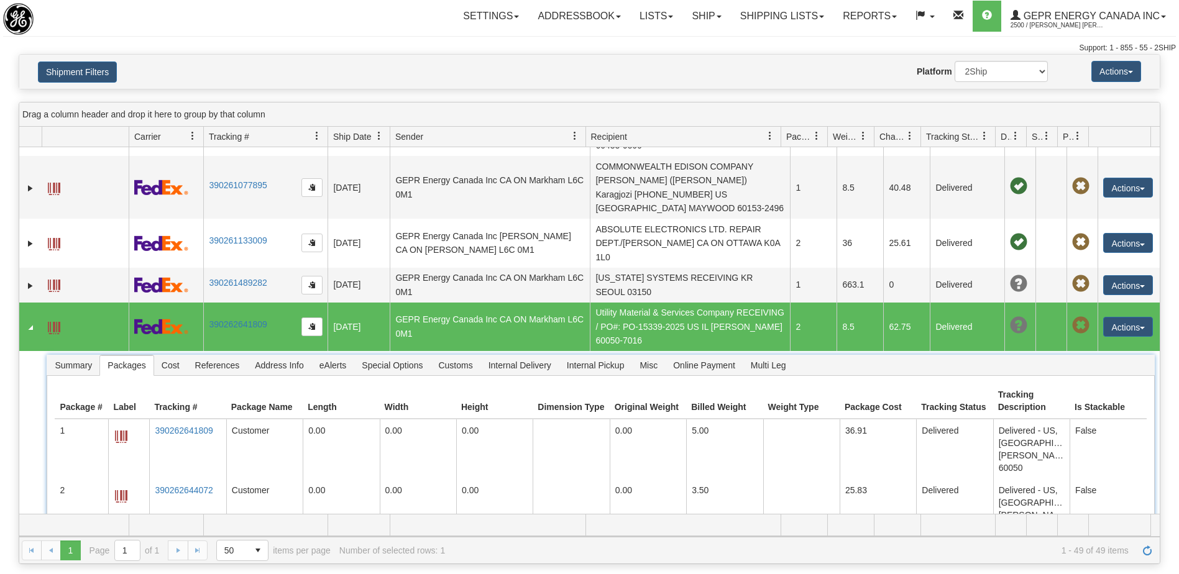
click at [166, 319] on img at bounding box center [161, 327] width 54 height 16
click at [1127, 317] on button "Actions" at bounding box center [1129, 327] width 50 height 20
click at [659, 303] on td "Utility Material & Services Company RECEIVING / PO#: PO-15339-2025 US IL MCHENR…" at bounding box center [690, 327] width 200 height 48
click at [1010, 317] on span at bounding box center [1018, 325] width 17 height 17
click at [295, 356] on span "Address Info" at bounding box center [279, 366] width 64 height 20
